Goal: Task Accomplishment & Management: Manage account settings

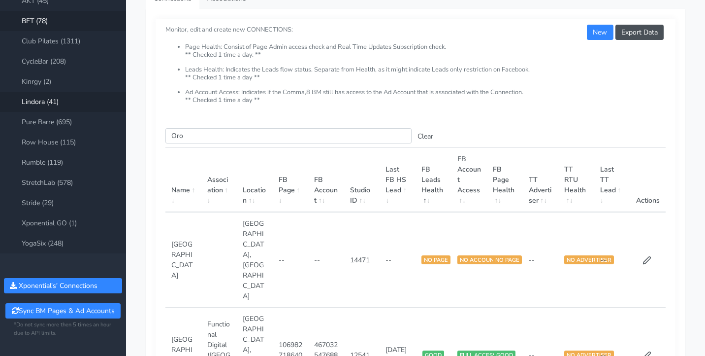
scroll to position [63, 0]
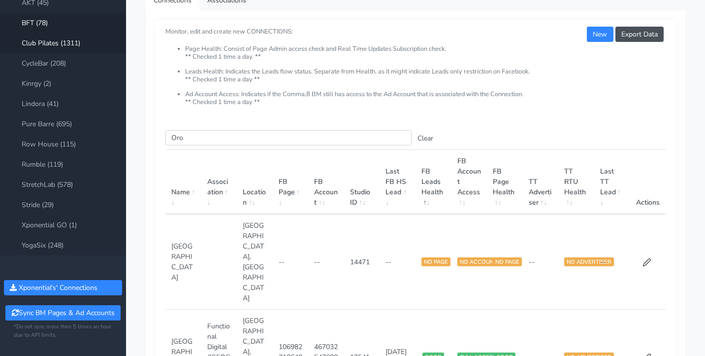
click at [59, 41] on link "Club Pilates (1311)" at bounding box center [63, 43] width 126 height 20
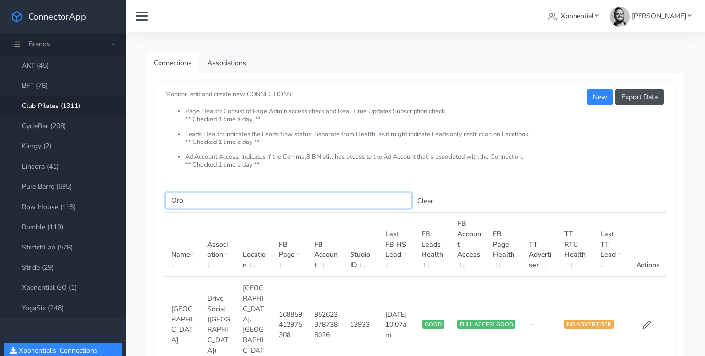
drag, startPoint x: 179, startPoint y: 202, endPoint x: 168, endPoint y: 200, distance: 10.4
click at [168, 200] on input "Oro" at bounding box center [288, 200] width 246 height 15
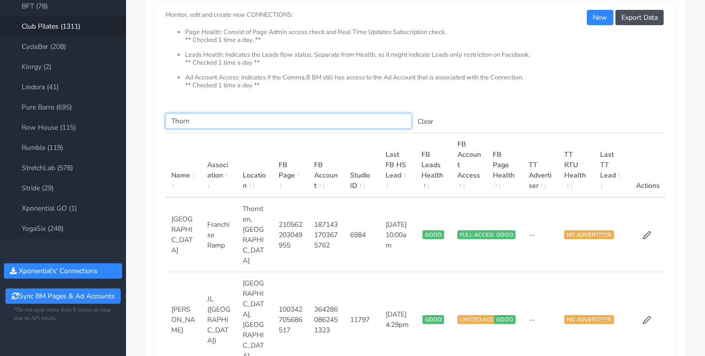
scroll to position [100, 0]
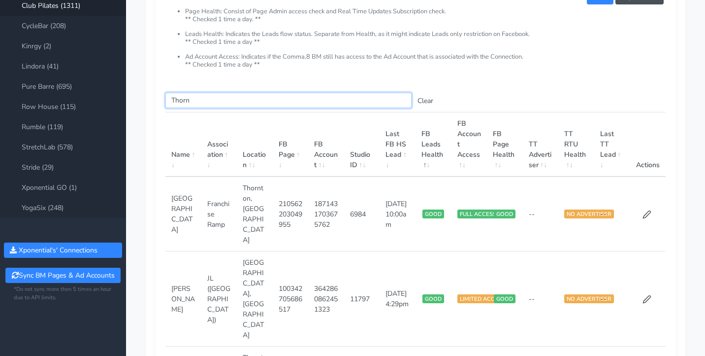
type input "Thorn"
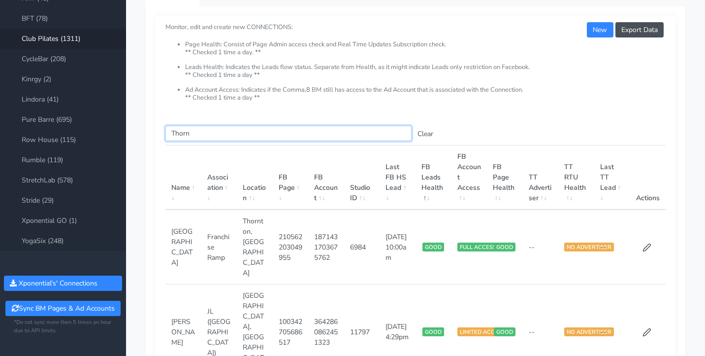
scroll to position [146, 0]
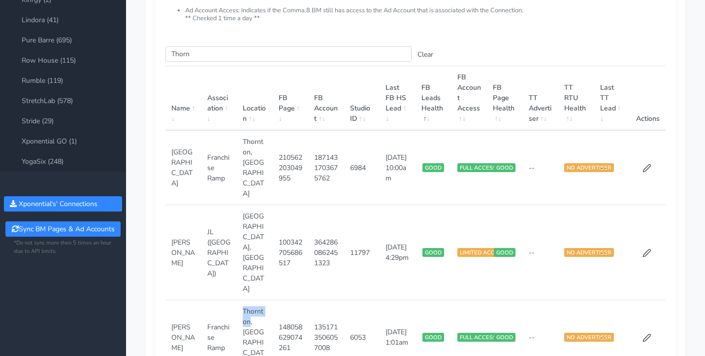
drag, startPoint x: 244, startPoint y: 260, endPoint x: 255, endPoint y: 277, distance: 20.8
click at [249, 300] on td "Thornton,[GEOGRAPHIC_DATA]" at bounding box center [255, 337] width 36 height 74
copy td "[PERSON_NAME]"
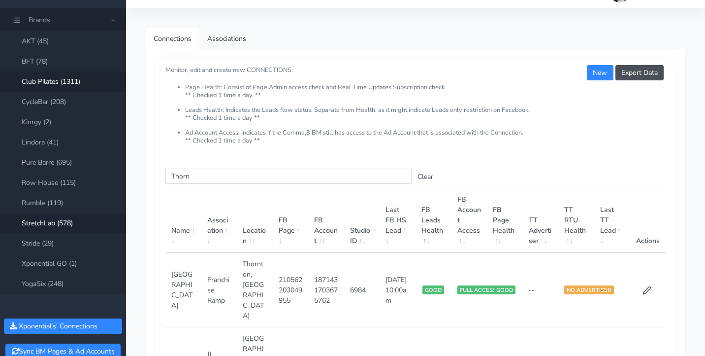
scroll to position [0, 0]
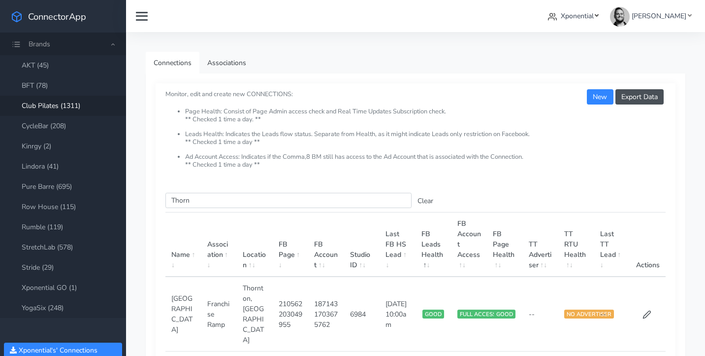
click at [594, 18] on span "Xponential" at bounding box center [577, 15] width 33 height 9
click at [594, 19] on span "Xponential" at bounding box center [577, 15] width 33 height 9
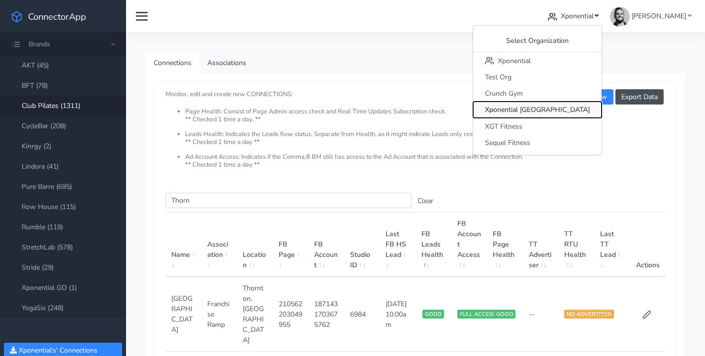
click at [568, 115] on button "Xponential [GEOGRAPHIC_DATA]" at bounding box center [537, 109] width 129 height 16
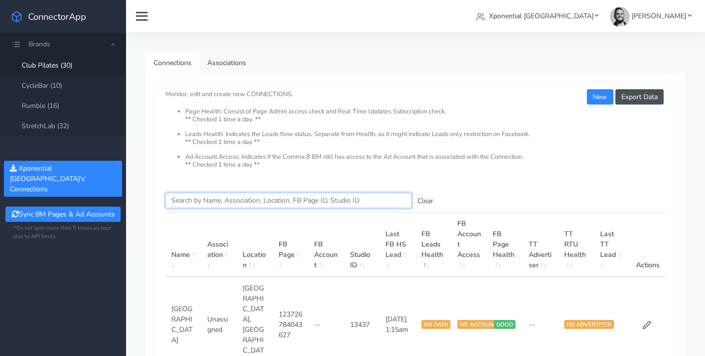
click at [232, 200] on input "Search this table" at bounding box center [288, 200] width 246 height 15
type input "Lane"
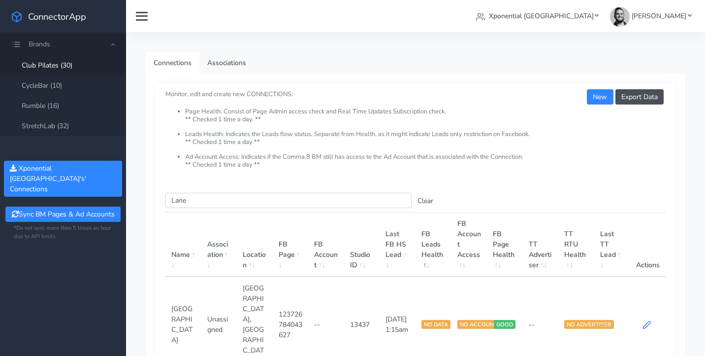
click at [649, 320] on icon at bounding box center [647, 324] width 9 height 9
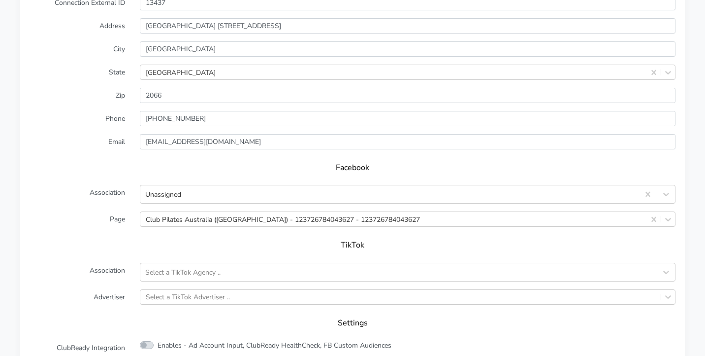
scroll to position [695, 0]
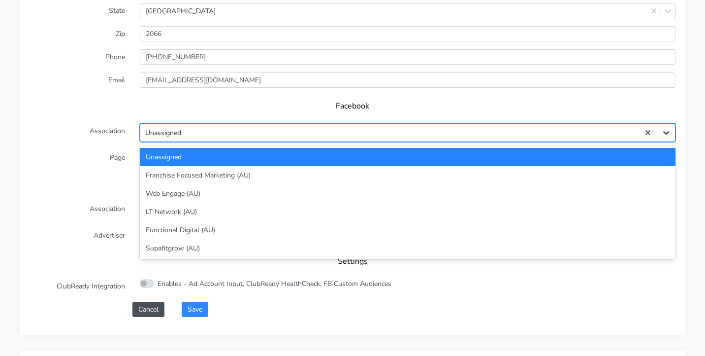
click at [670, 134] on icon at bounding box center [666, 133] width 10 height 10
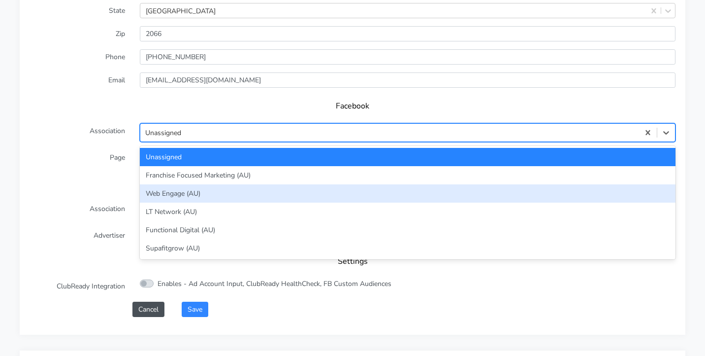
click at [359, 194] on div "Web Engage (AU)" at bounding box center [408, 193] width 536 height 18
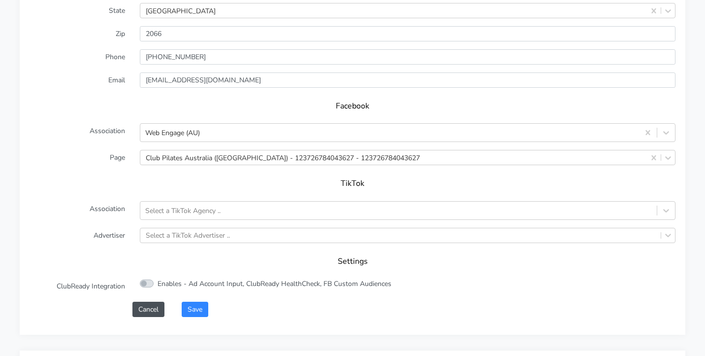
click at [138, 194] on div "TikTok" at bounding box center [353, 187] width 646 height 28
click at [158, 283] on label "Enables - Ad Account Input, ClubReady HealthCheck, FB Custom Audiences" at bounding box center [275, 283] width 234 height 10
click at [158, 283] on input "Enables - Ad Account Input, ClubReady HealthCheck, FB Custom Audiences" at bounding box center [161, 281] width 6 height 6
checkbox input "true"
click at [198, 305] on button "Save" at bounding box center [195, 308] width 27 height 15
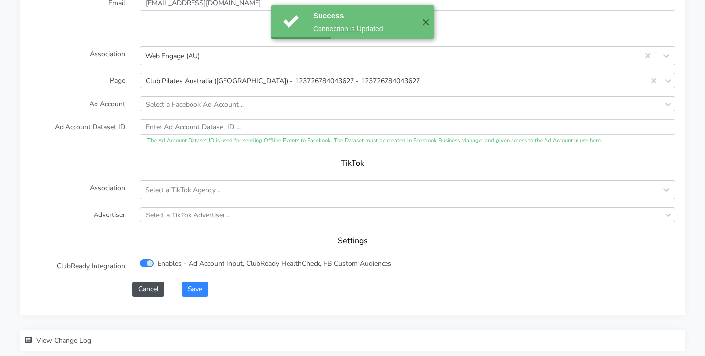
scroll to position [990, 0]
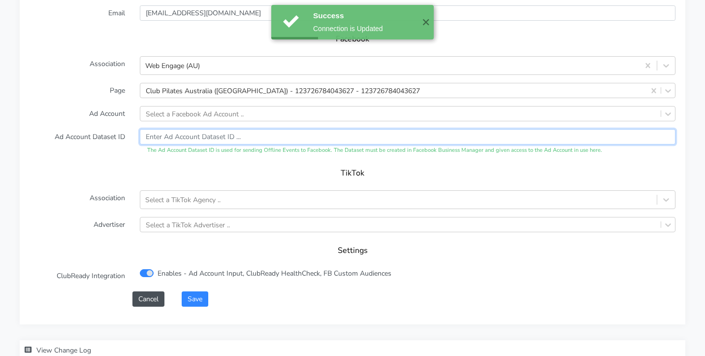
click at [178, 133] on input "text" at bounding box center [408, 136] width 536 height 15
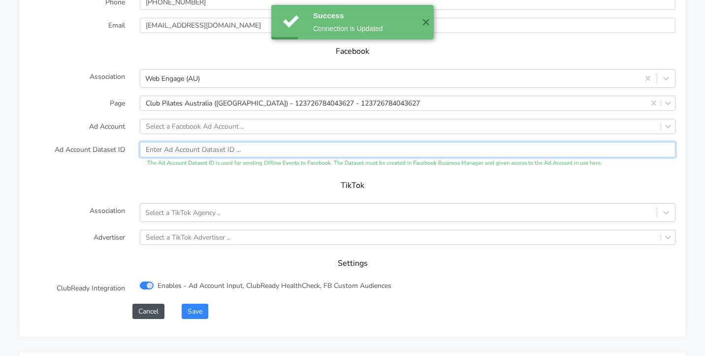
scroll to position [994, 0]
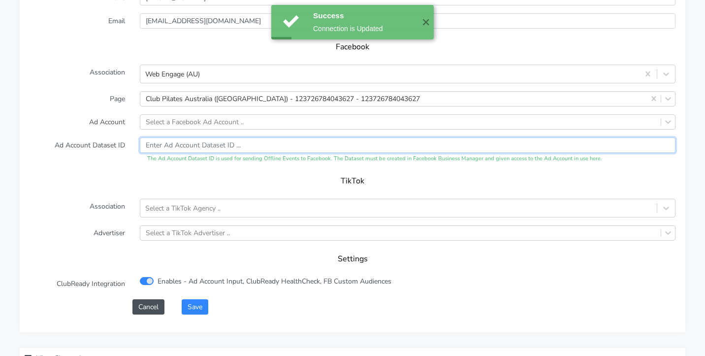
paste input "1253832582636564"
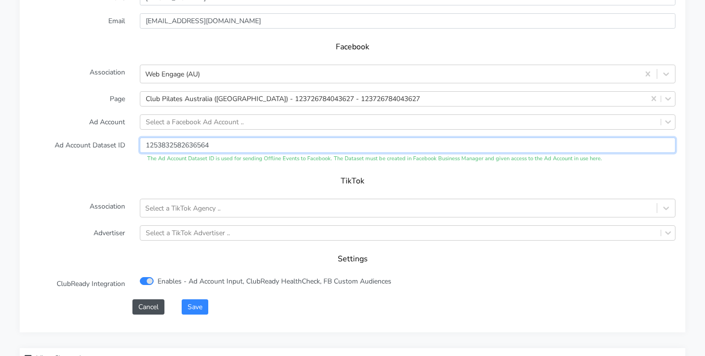
type input "1253832582636564"
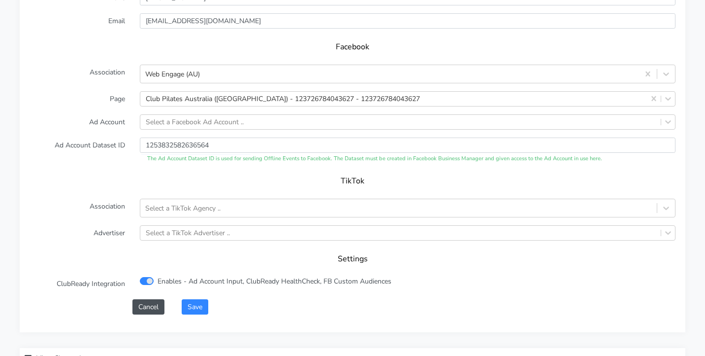
click at [197, 176] on h5 "TikTok" at bounding box center [352, 180] width 626 height 9
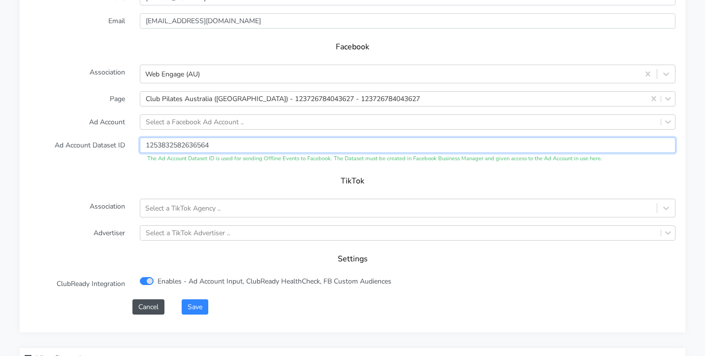
click at [189, 137] on input "1253832582636564" at bounding box center [408, 144] width 536 height 15
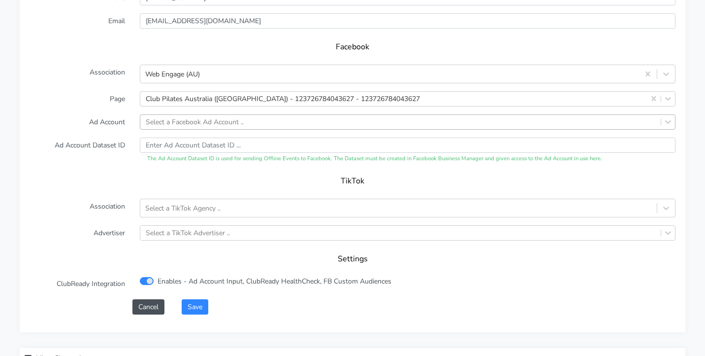
click at [195, 117] on div "Select a Facebook Ad Account .." at bounding box center [195, 122] width 98 height 10
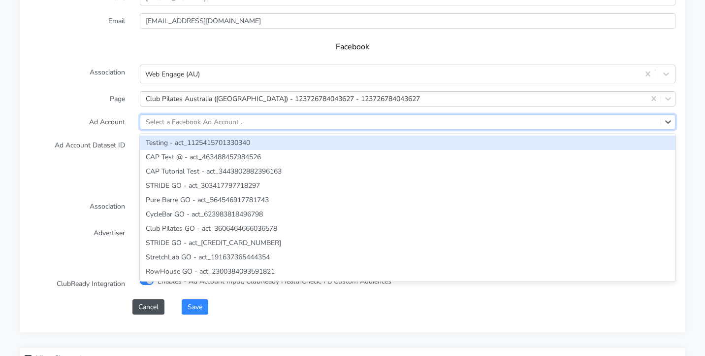
paste input "1253832582636564"
type input "1253832582636564"
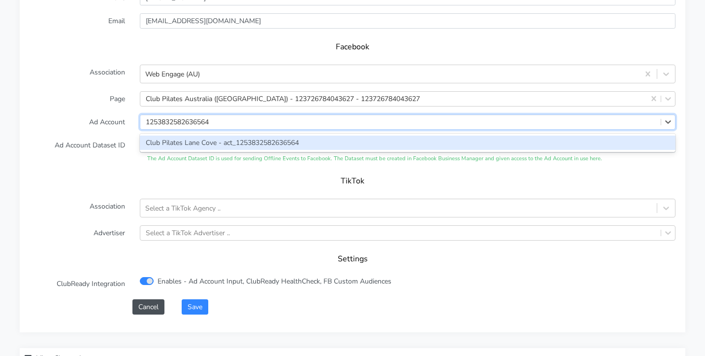
click at [192, 135] on div "Club Pilates Lane Cove - act_1253832582636564" at bounding box center [408, 142] width 536 height 14
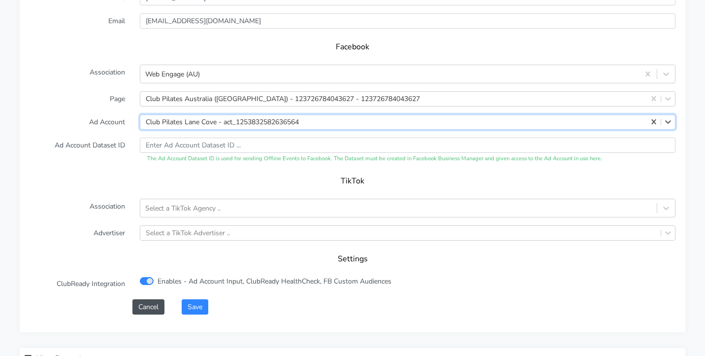
click at [183, 171] on div "TikTok" at bounding box center [353, 184] width 646 height 28
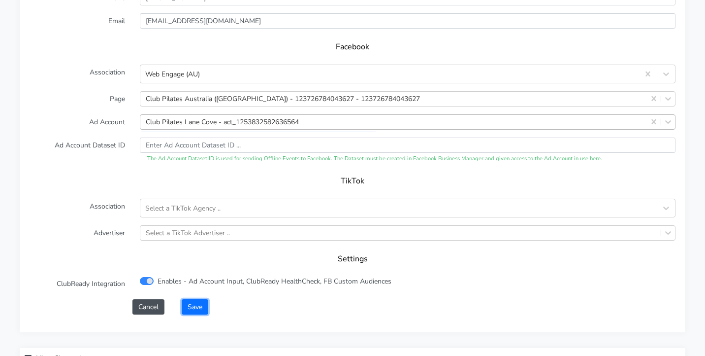
click at [193, 299] on button "Save" at bounding box center [195, 306] width 27 height 15
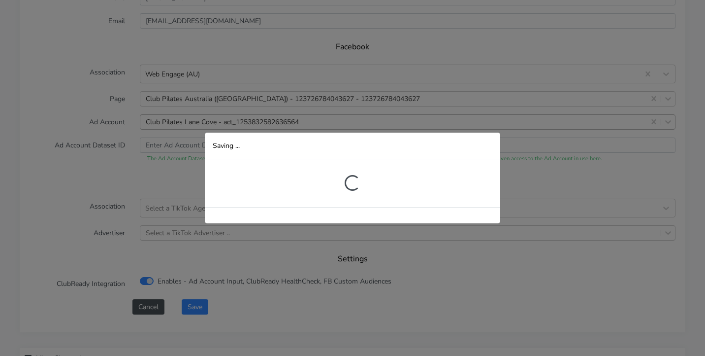
scroll to position [254, 0]
